Goal: Transaction & Acquisition: Purchase product/service

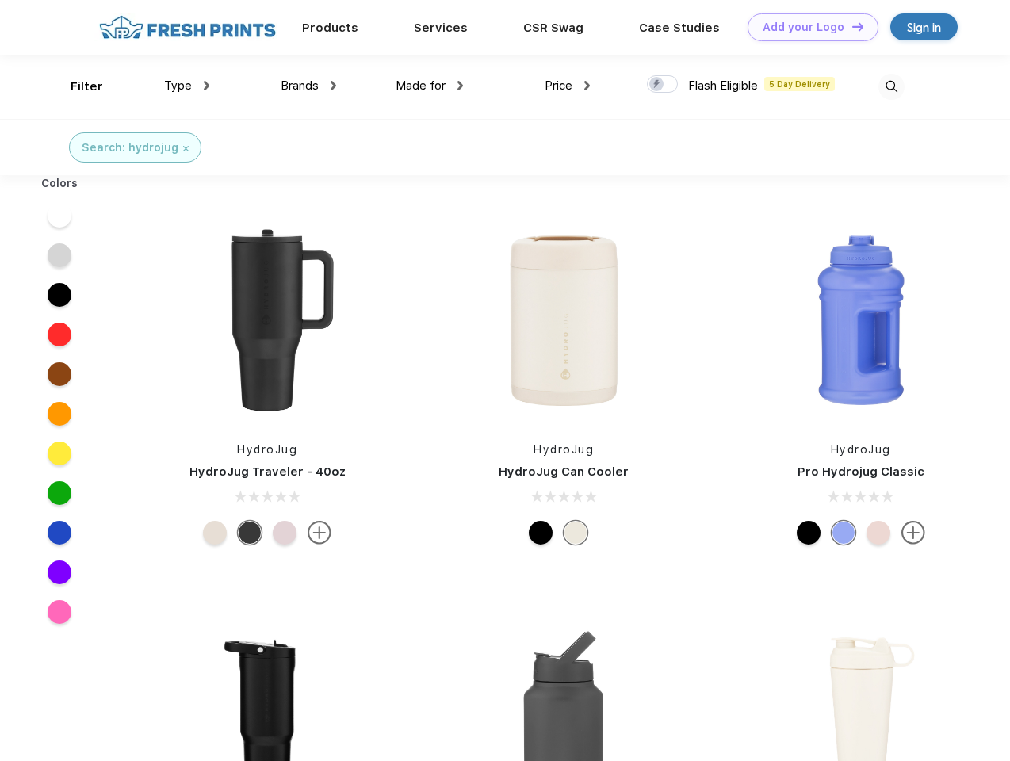
click at [807, 27] on link "Add your Logo Design Tool" at bounding box center [812, 27] width 131 height 28
click at [0, 0] on div "Design Tool" at bounding box center [0, 0] width 0 height 0
click at [850, 26] on link "Add your Logo Design Tool" at bounding box center [812, 27] width 131 height 28
click at [76, 86] on div "Filter" at bounding box center [87, 87] width 32 height 18
click at [187, 86] on span "Type" at bounding box center [178, 85] width 28 height 14
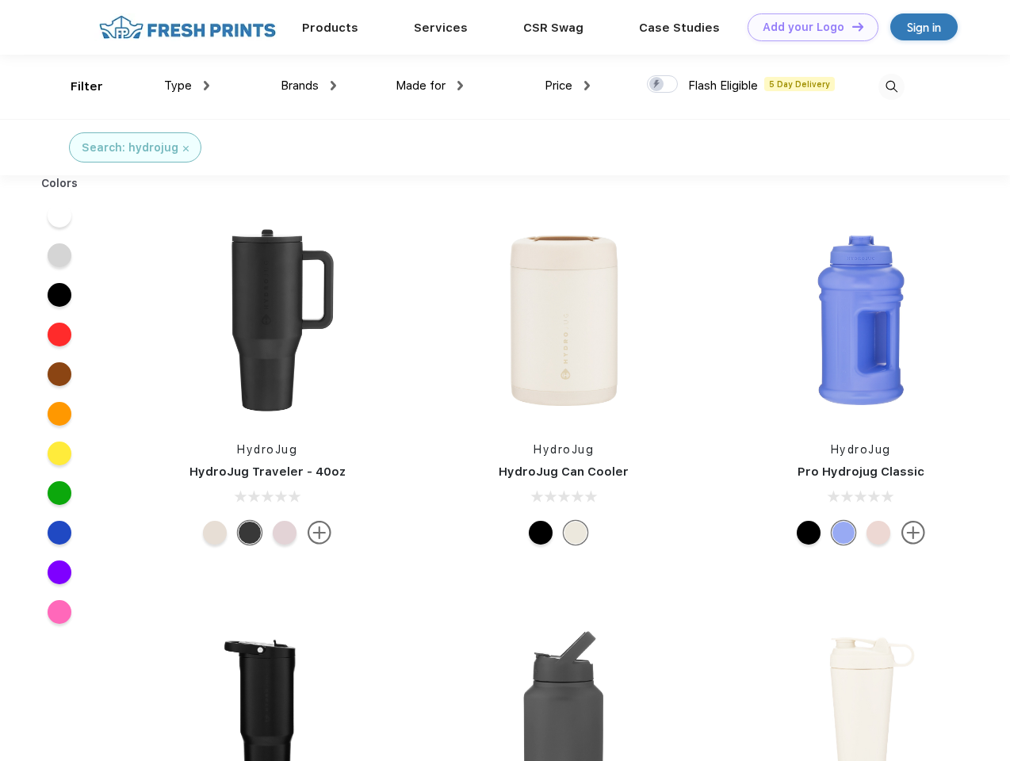
click at [308, 86] on span "Brands" at bounding box center [300, 85] width 38 height 14
click at [430, 86] on span "Made for" at bounding box center [420, 85] width 50 height 14
click at [567, 86] on span "Price" at bounding box center [558, 85] width 28 height 14
click at [662, 85] on div at bounding box center [662, 83] width 31 height 17
click at [657, 85] on input "checkbox" at bounding box center [652, 79] width 10 height 10
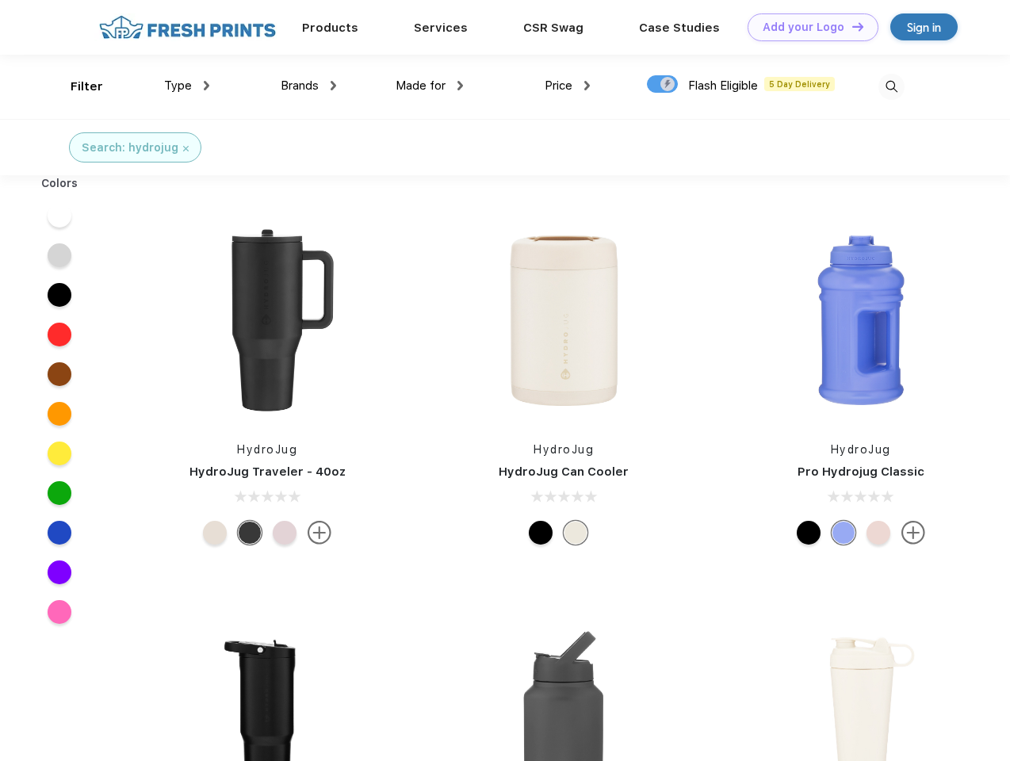
click at [891, 86] on img at bounding box center [891, 87] width 26 height 26
